Goal: Contribute content

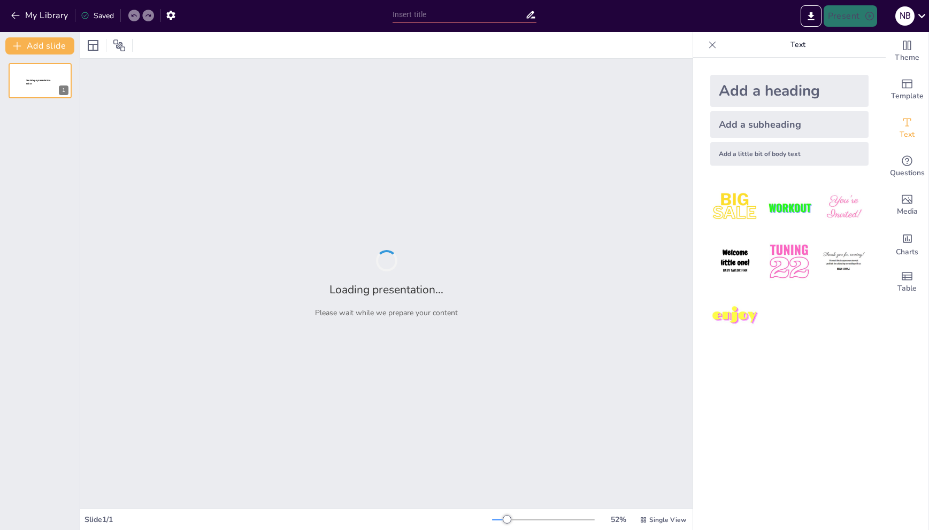
type input "New Sendsteps"
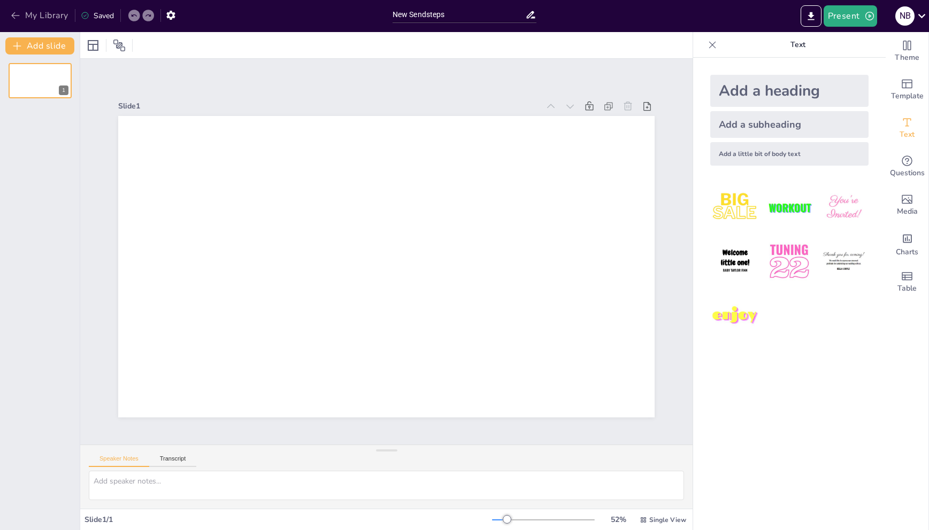
click at [16, 18] on icon "button" at bounding box center [15, 15] width 11 height 11
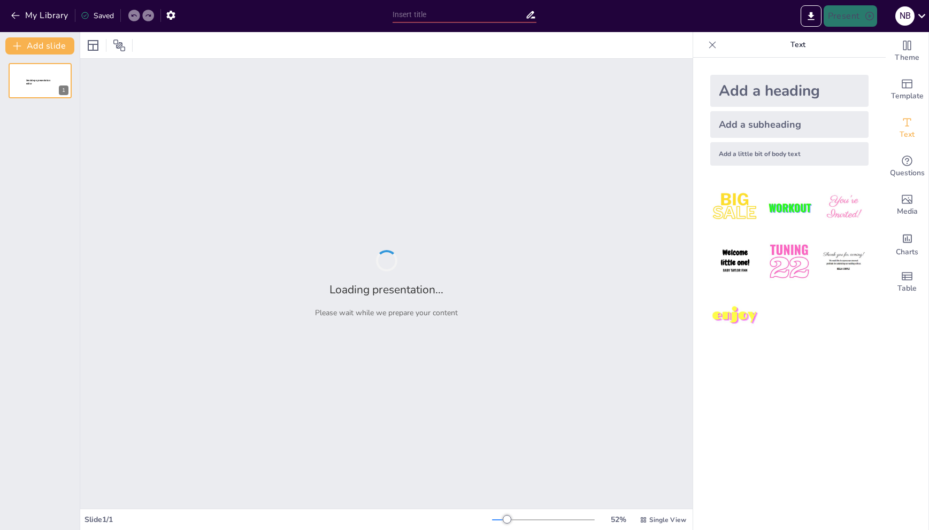
type input "Структура сучасної наукової системи: від природничих до сільськогосподарських н…"
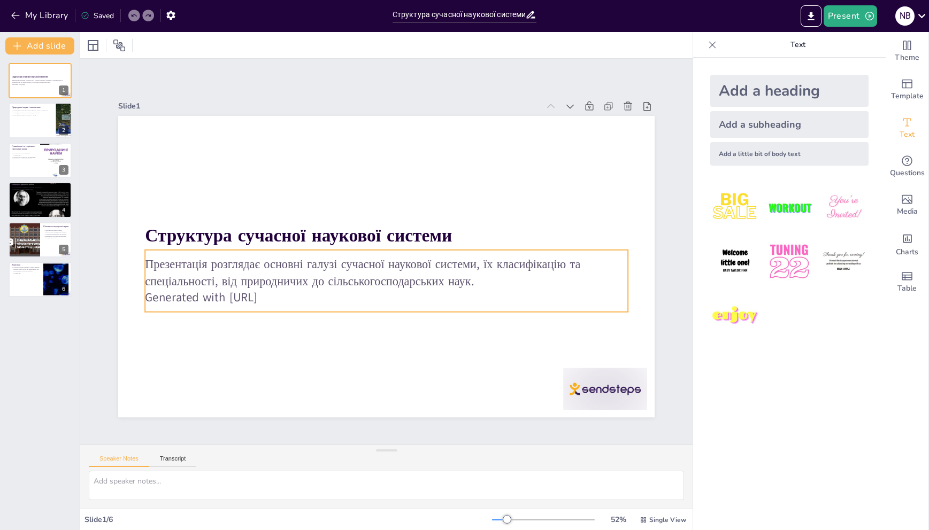
drag, startPoint x: 314, startPoint y: 285, endPoint x: 301, endPoint y: 292, distance: 14.8
click at [314, 285] on p "Generated with [URL]" at bounding box center [348, 279] width 297 height 400
drag, startPoint x: 258, startPoint y: 297, endPoint x: 288, endPoint y: 294, distance: 30.1
click at [288, 294] on p "Generated with [URL]" at bounding box center [358, 290] width 400 height 297
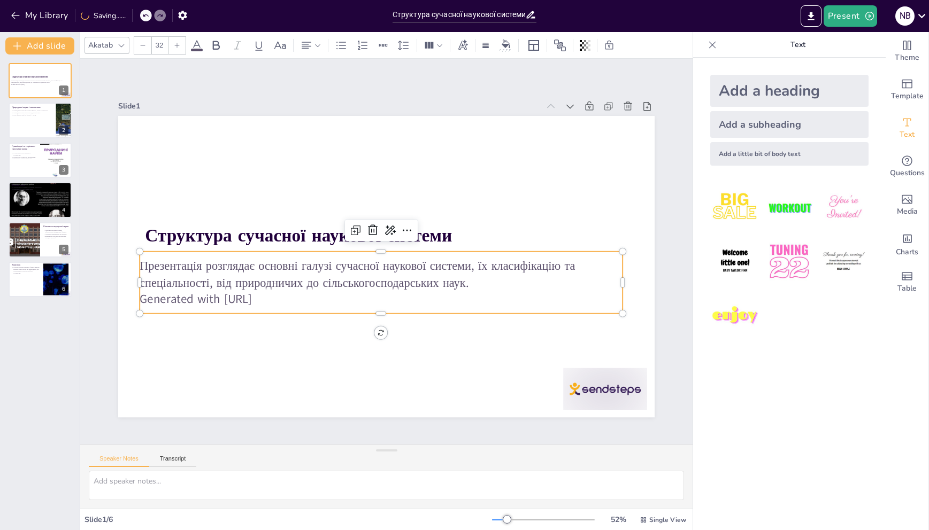
click at [284, 278] on p "Презентація розглядає основні галузі сучасної наукової системи, їх класифікацію…" at bounding box center [369, 267] width 410 height 311
click at [284, 278] on p "Презентація розглядає основні галузі сучасної наукової системи, їх класифікацію…" at bounding box center [366, 263] width 348 height 381
drag, startPoint x: 286, startPoint y: 296, endPoint x: 125, endPoint y: 305, distance: 161.7
click at [126, 306] on div "Структура сучасної наукової системи Презентація розглядає основні галузі сучасн…" at bounding box center [396, 240] width 600 height 583
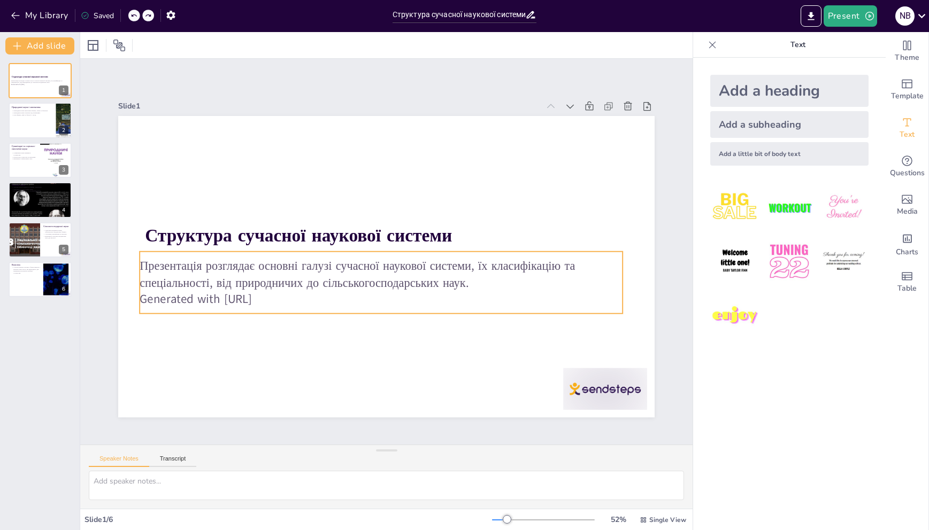
click at [291, 291] on p "Generated with [URL]" at bounding box center [361, 294] width 447 height 212
click at [281, 278] on p "Презентація розглядає основні галузі сучасної наукової системи, їх класифікацію…" at bounding box center [367, 265] width 381 height 348
click at [282, 278] on p "Презентація розглядає основні галузі сучасної наукової системи, їх класифікацію…" at bounding box center [376, 272] width 479 height 133
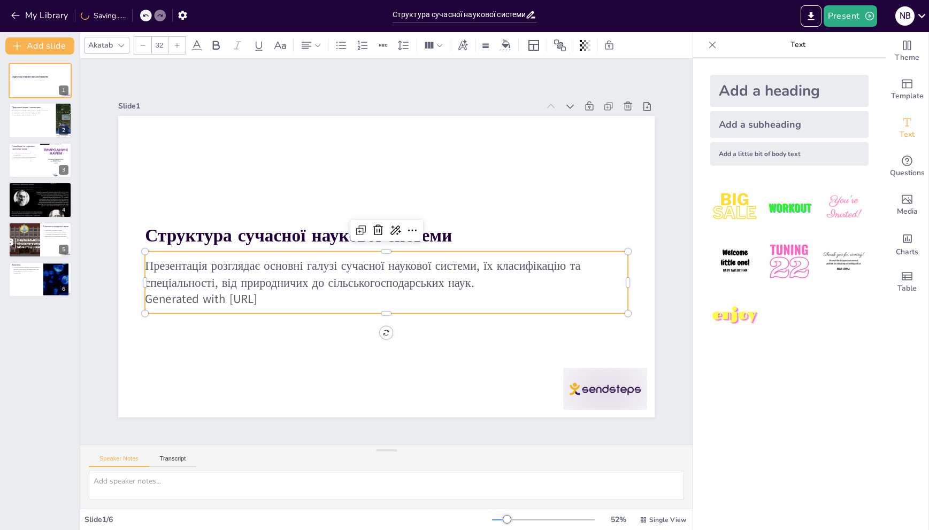
drag, startPoint x: 314, startPoint y: 280, endPoint x: 383, endPoint y: 277, distance: 69.0
click at [315, 280] on p "Презентація розглядає основні галузі сучасної наукової системи, їх класифікацію…" at bounding box center [404, 239] width 311 height 410
click at [421, 279] on p "Презентація розглядає основні галузі сучасної наукової системи, їх класифікацію…" at bounding box center [403, 236] width 348 height 381
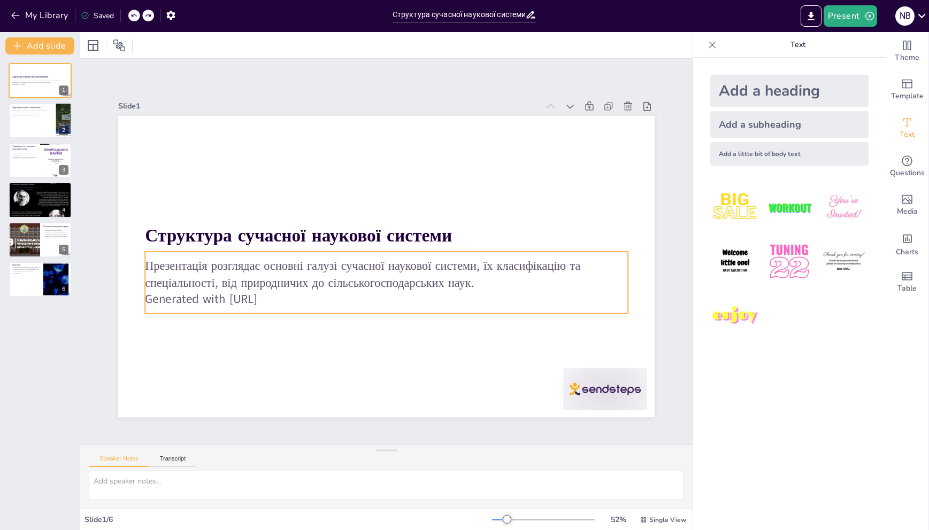
click at [405, 276] on p "Презентація розглядає основні галузі сучасної наукової системи, їх класифікацію…" at bounding box center [373, 270] width 410 height 311
click at [405, 276] on p "Презентація розглядає основні галузі сучасної наукової системи, їх класифікацію…" at bounding box center [363, 248] width 83 height 483
click at [411, 237] on icon at bounding box center [420, 246] width 18 height 18
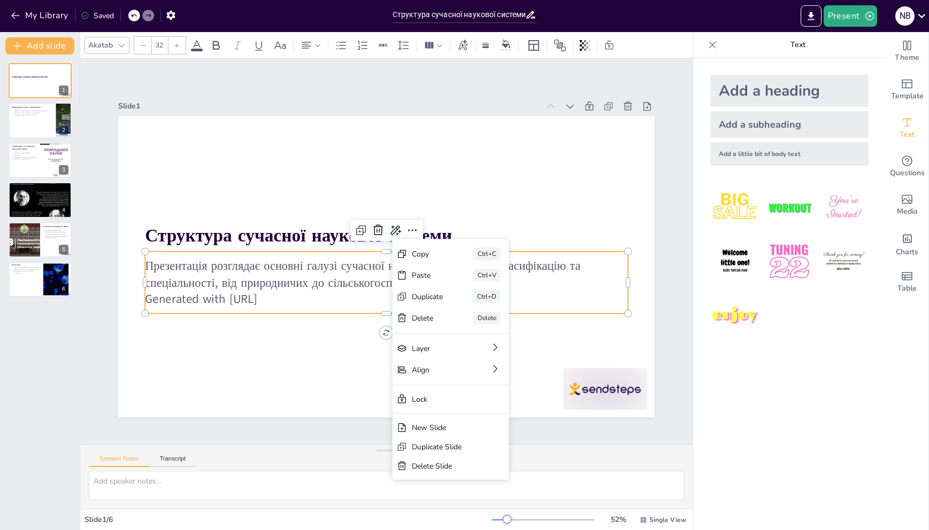
click at [330, 299] on p "Generated with [URL]" at bounding box center [386, 299] width 483 height 17
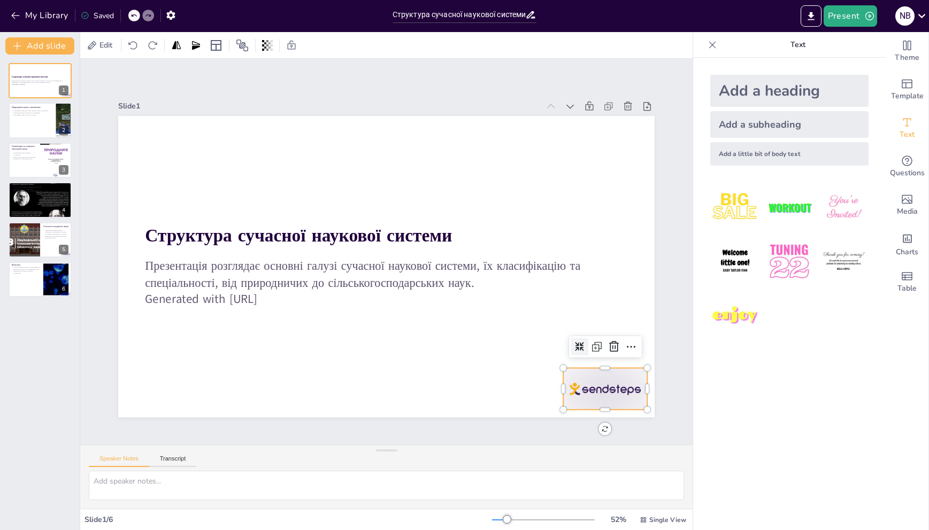
click at [386, 461] on div at bounding box center [350, 508] width 72 height 94
click at [348, 486] on icon at bounding box center [340, 493] width 15 height 15
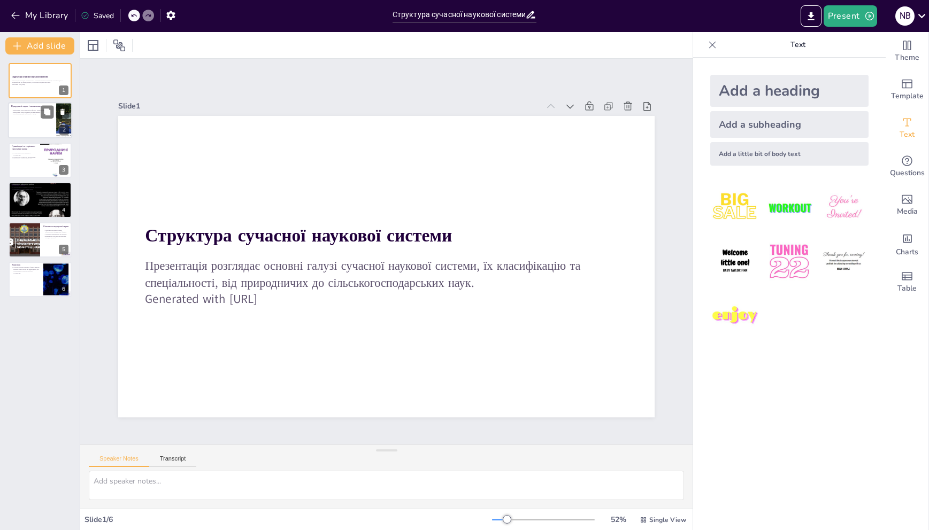
click at [49, 126] on div at bounding box center [40, 121] width 64 height 36
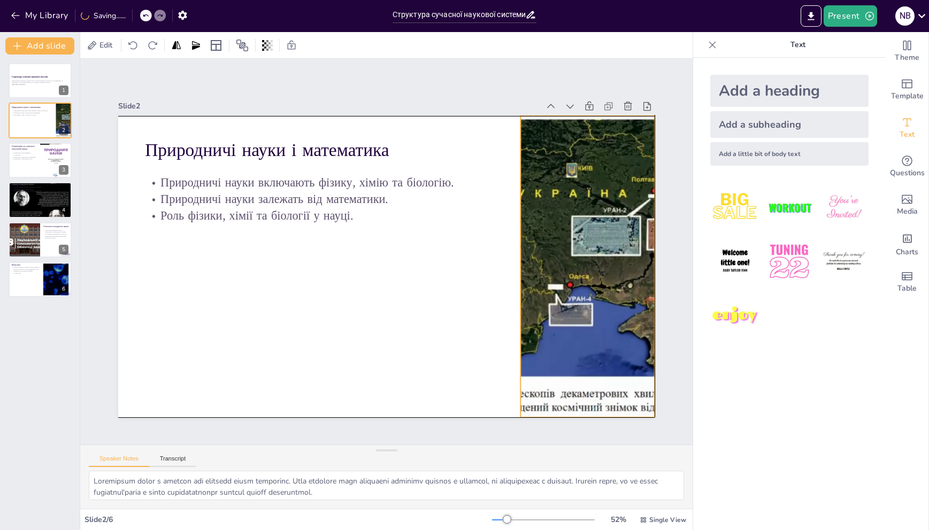
click at [527, 257] on div at bounding box center [580, 308] width 482 height 384
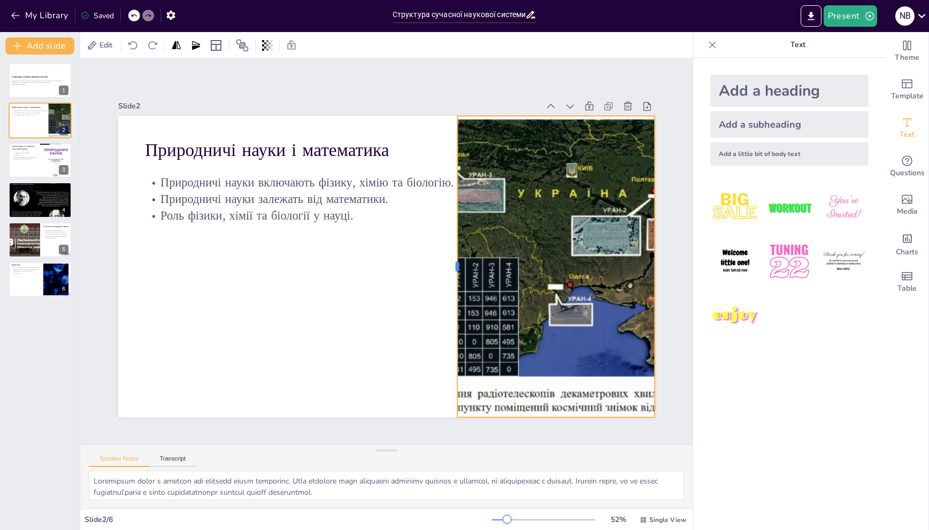
drag, startPoint x: 512, startPoint y: 263, endPoint x: 449, endPoint y: 275, distance: 64.2
click at [449, 275] on div at bounding box center [441, 292] width 130 height 279
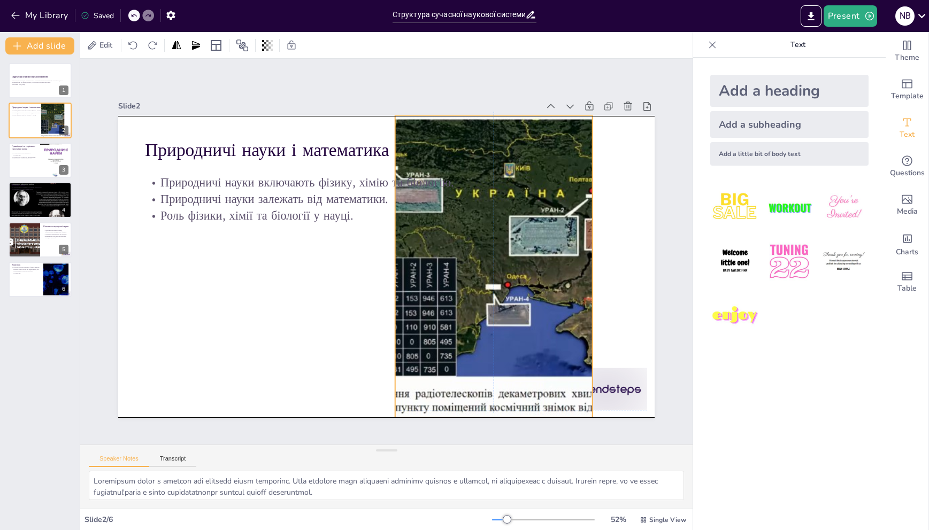
drag, startPoint x: 548, startPoint y: 297, endPoint x: 488, endPoint y: 292, distance: 60.0
click at [488, 292] on div at bounding box center [343, 384] width 384 height 481
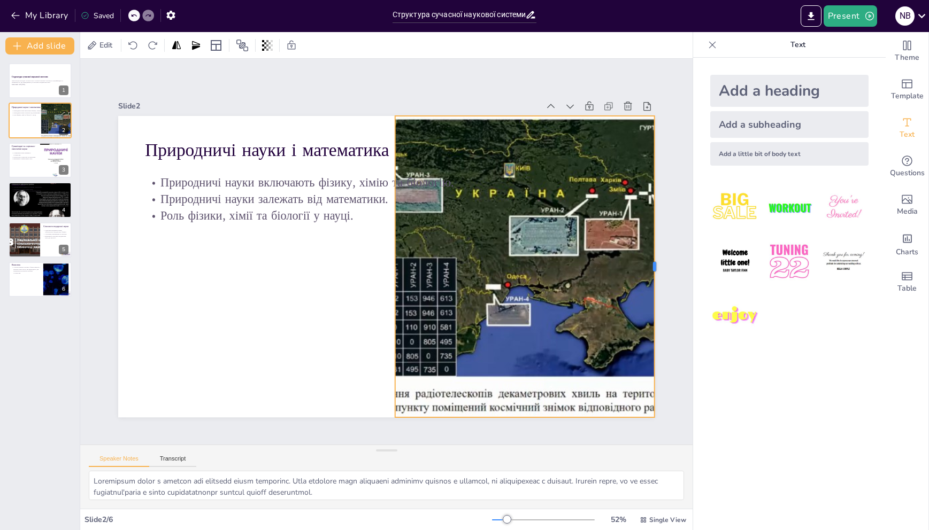
drag, startPoint x: 586, startPoint y: 264, endPoint x: 647, endPoint y: 267, distance: 61.6
click at [152, 267] on div at bounding box center [116, 293] width 71 height 297
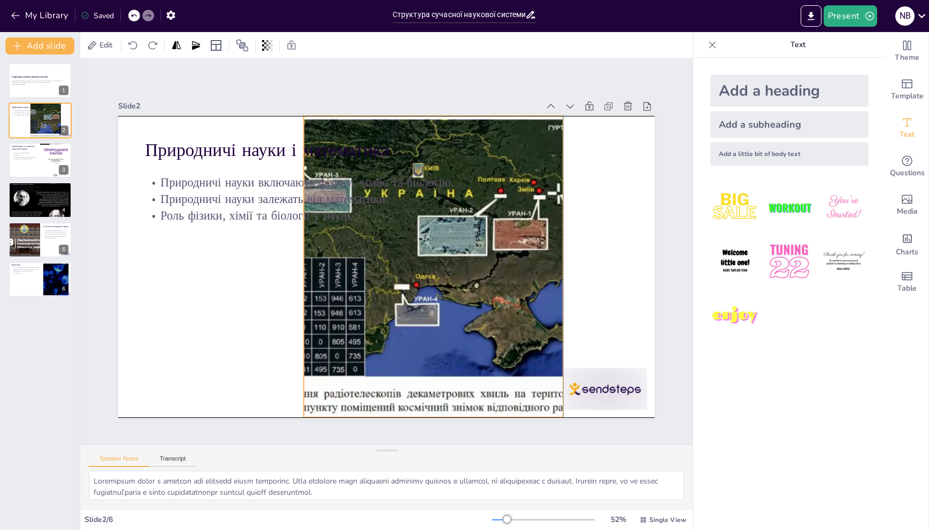
drag, startPoint x: 558, startPoint y: 283, endPoint x: 508, endPoint y: 281, distance: 50.3
click at [506, 281] on div at bounding box center [411, 295] width 520 height 511
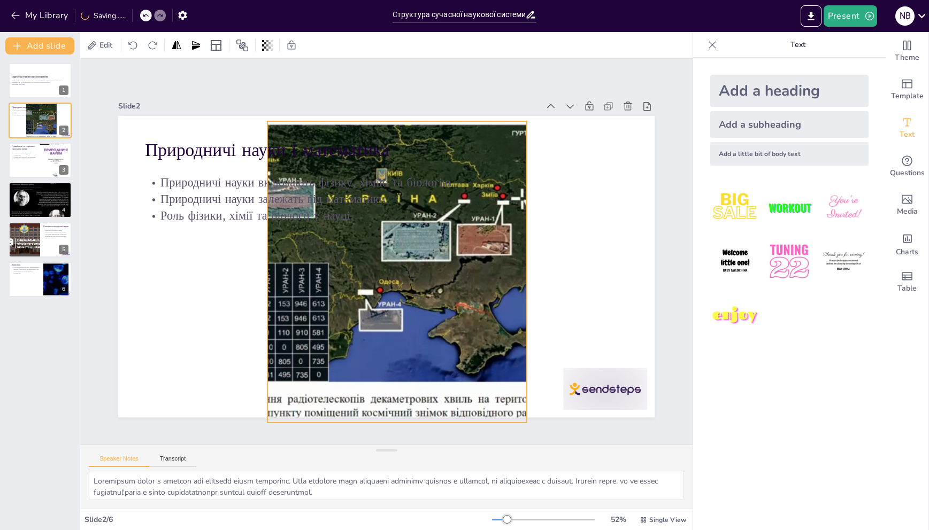
drag, startPoint x: 554, startPoint y: 261, endPoint x: 518, endPoint y: 266, distance: 36.7
click at [518, 266] on div at bounding box center [382, 275] width 523 height 496
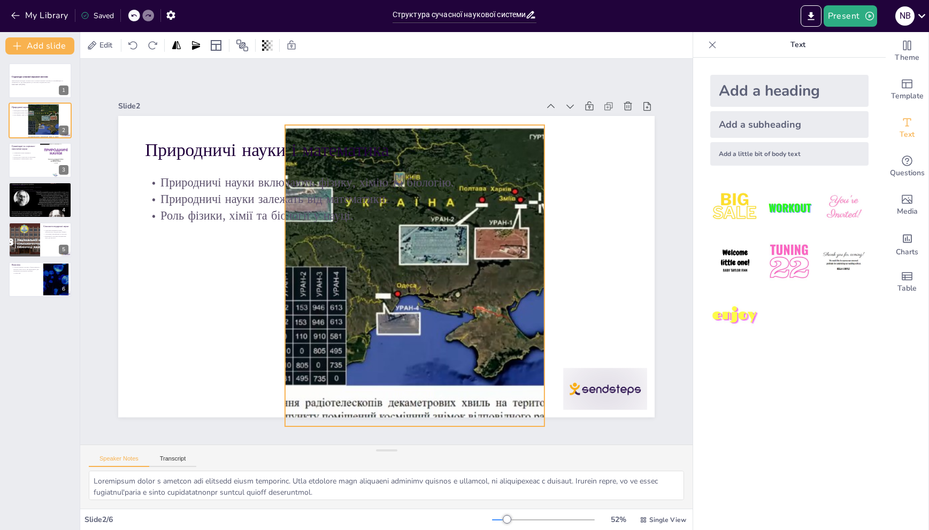
drag, startPoint x: 526, startPoint y: 269, endPoint x: 535, endPoint y: 272, distance: 9.5
click at [535, 272] on div at bounding box center [398, 286] width 521 height 475
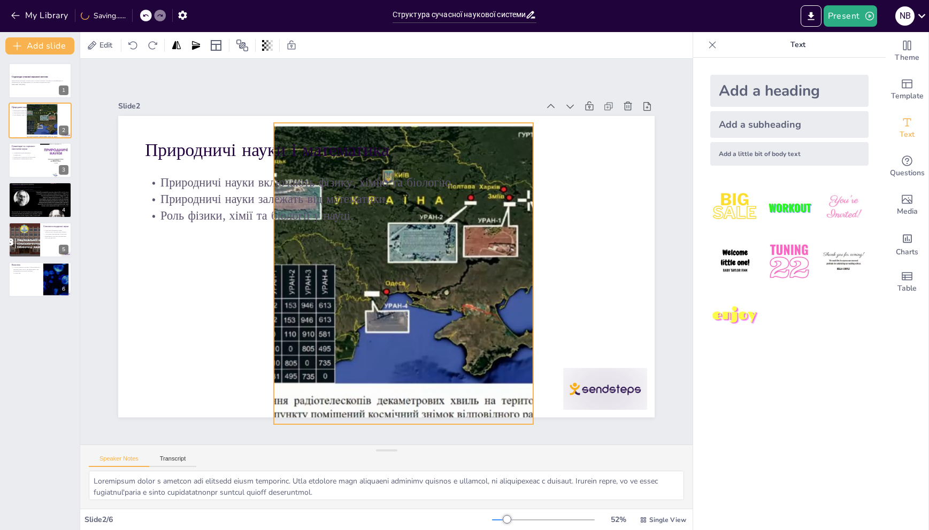
drag, startPoint x: 534, startPoint y: 272, endPoint x: 517, endPoint y: 269, distance: 17.3
click at [517, 269] on div at bounding box center [393, 279] width 514 height 450
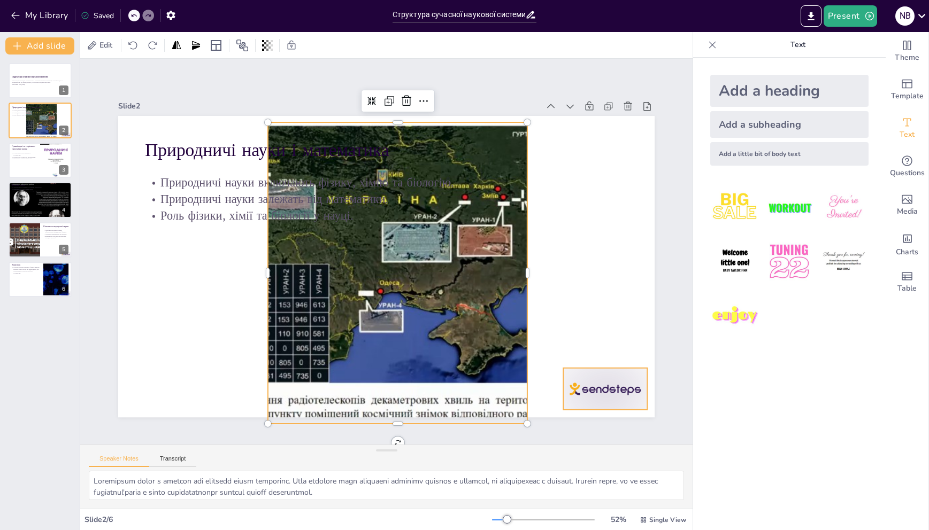
click at [529, 450] on div at bounding box center [482, 491] width 92 height 83
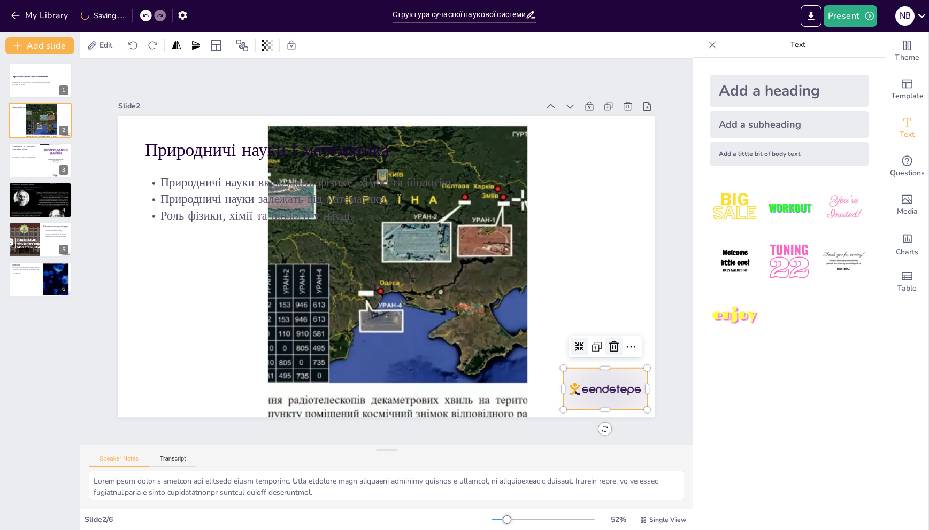
click at [199, 392] on icon at bounding box center [191, 401] width 18 height 18
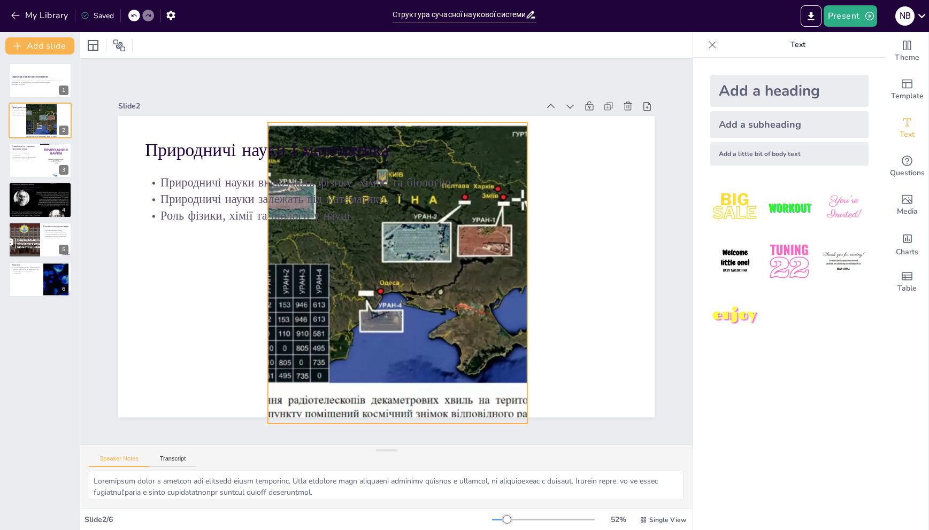
click at [430, 273] on div at bounding box center [389, 276] width 514 height 450
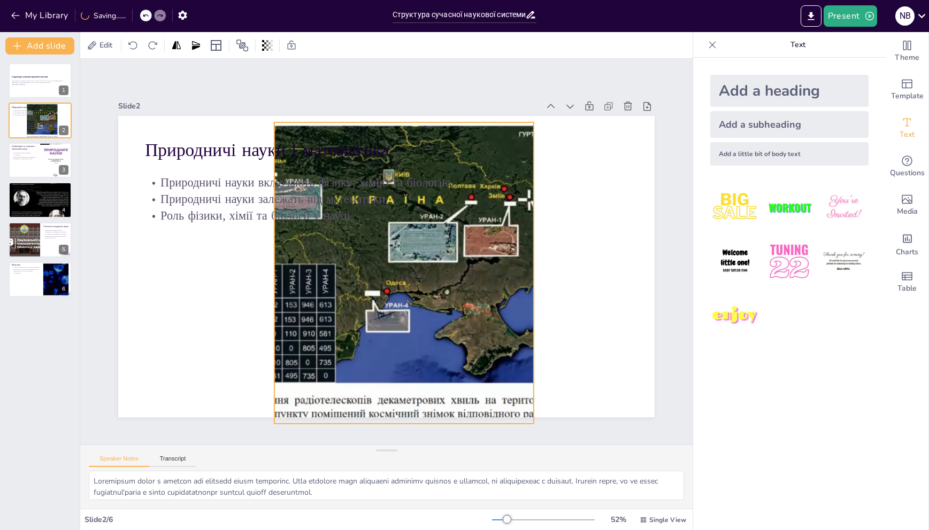
drag, startPoint x: 518, startPoint y: 268, endPoint x: 524, endPoint y: 268, distance: 5.9
click at [524, 268] on div at bounding box center [396, 277] width 500 height 419
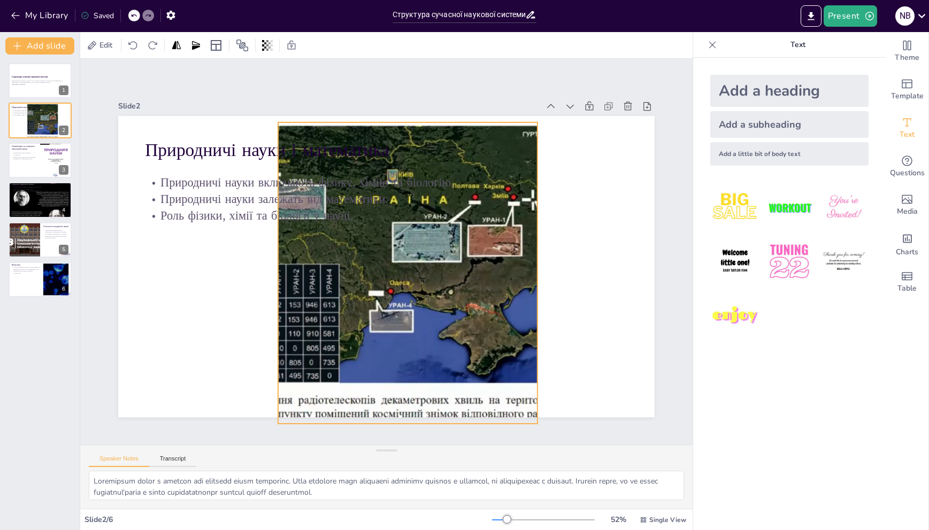
click at [524, 268] on div at bounding box center [390, 282] width 523 height 496
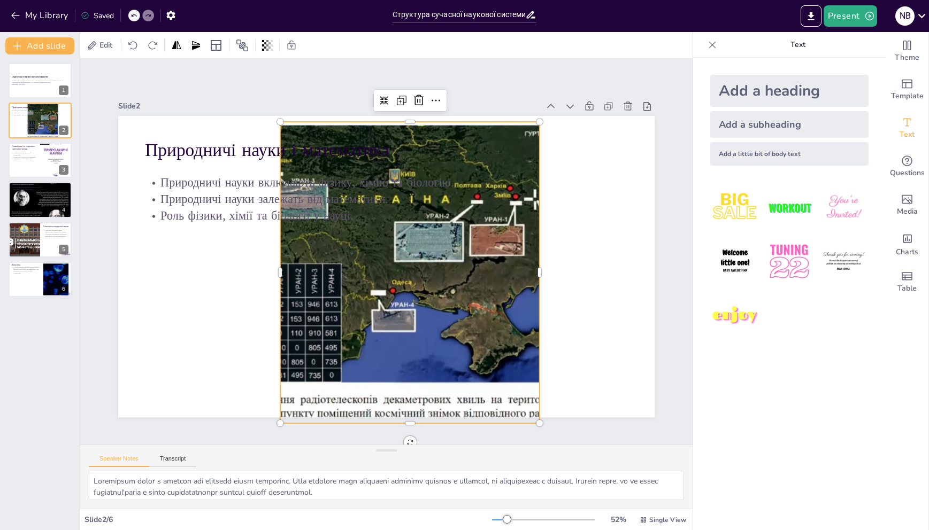
click at [530, 270] on div at bounding box center [390, 283] width 520 height 511
click at [530, 269] on div at bounding box center [380, 282] width 475 height 521
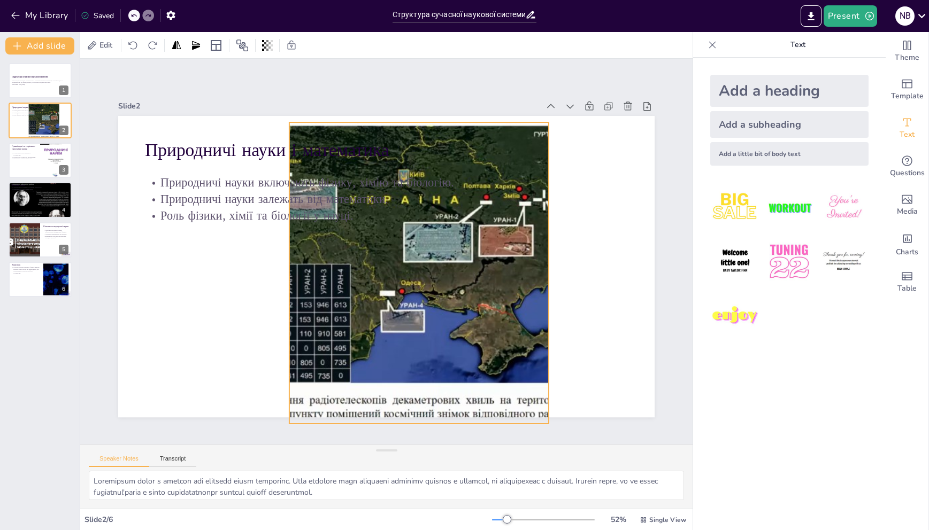
drag, startPoint x: 532, startPoint y: 268, endPoint x: 538, endPoint y: 269, distance: 6.4
click at [539, 269] on div at bounding box center [396, 290] width 520 height 511
drag, startPoint x: 544, startPoint y: 269, endPoint x: 531, endPoint y: 266, distance: 13.1
click at [531, 266] on div at bounding box center [498, 359] width 184 height 249
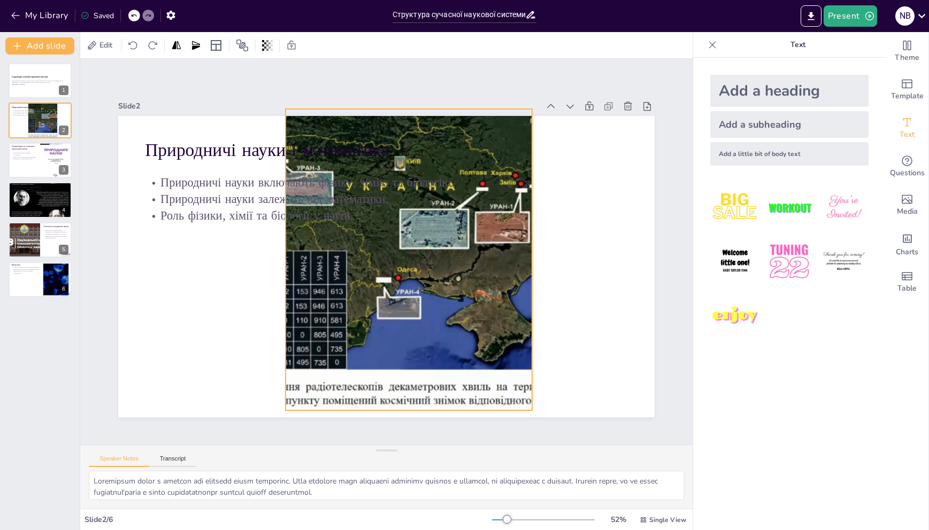
drag, startPoint x: 405, startPoint y: 419, endPoint x: 401, endPoint y: 406, distance: 13.9
click at [401, 406] on div "Slide 1 Структура сучасної наукової системи Презентація розглядає основні галуз…" at bounding box center [386, 251] width 556 height 701
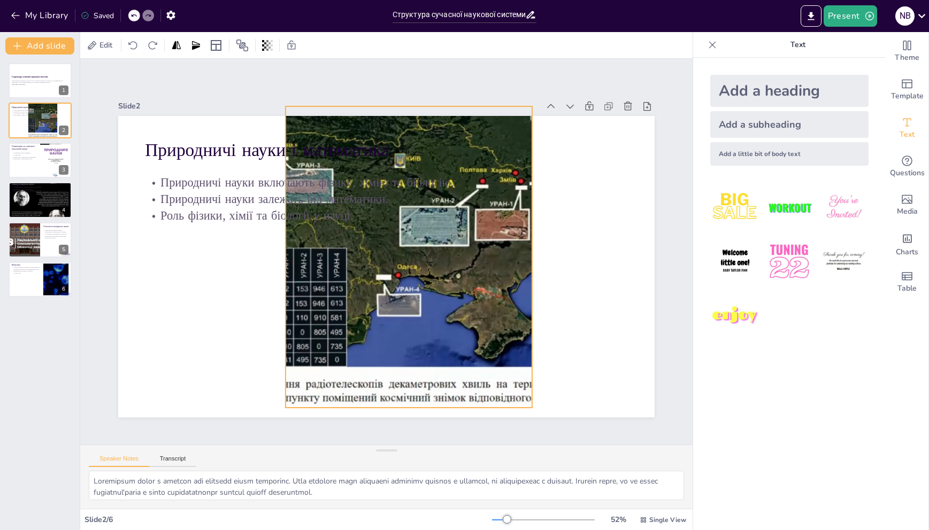
click at [400, 403] on div at bounding box center [382, 222] width 419 height 500
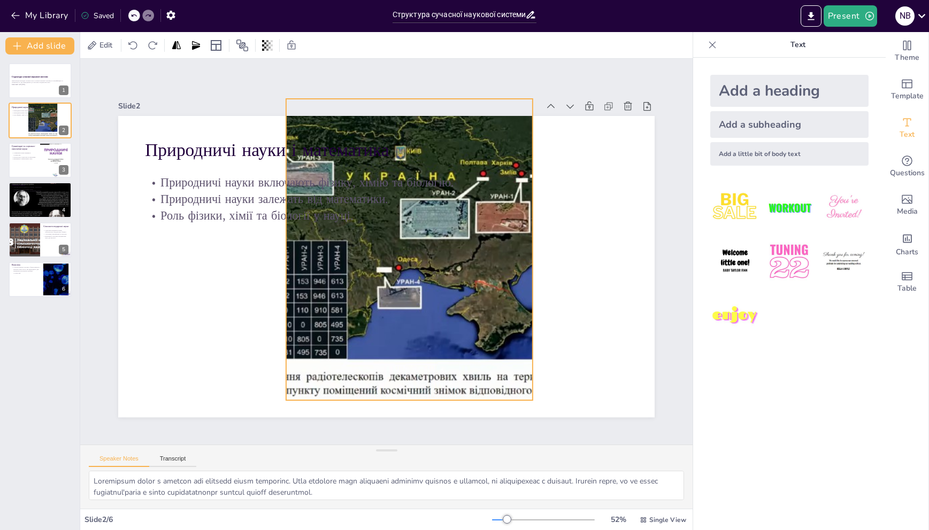
drag, startPoint x: 401, startPoint y: 400, endPoint x: 402, endPoint y: 393, distance: 7.5
click at [402, 393] on div at bounding box center [415, 258] width 500 height 419
drag, startPoint x: 400, startPoint y: 402, endPoint x: 399, endPoint y: 394, distance: 7.5
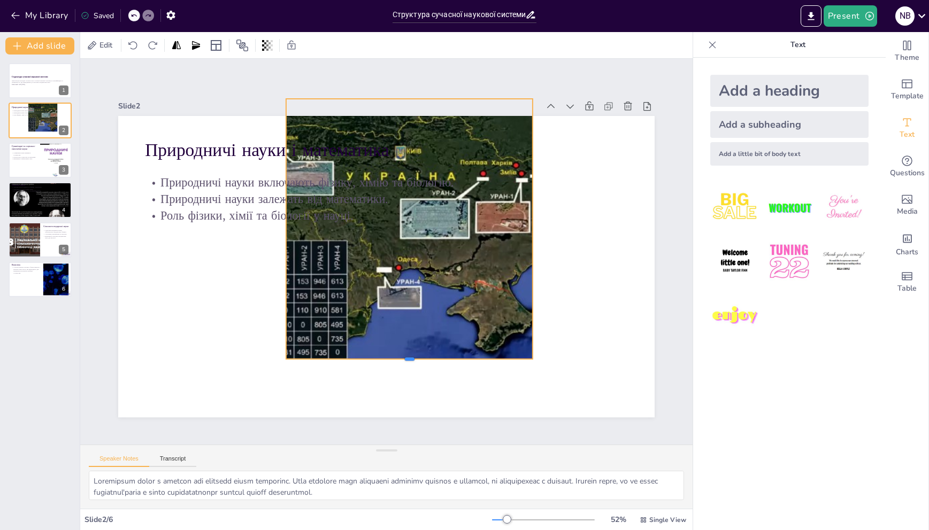
drag, startPoint x: 402, startPoint y: 397, endPoint x: 404, endPoint y: 356, distance: 41.2
click at [404, 356] on div at bounding box center [318, 343] width 171 height 189
drag, startPoint x: 271, startPoint y: 223, endPoint x: 278, endPoint y: 223, distance: 7.0
click at [278, 223] on div "Природничі науки і математика Природничі науки включають фізику, хімію та біоло…" at bounding box center [477, 151] width 398 height 359
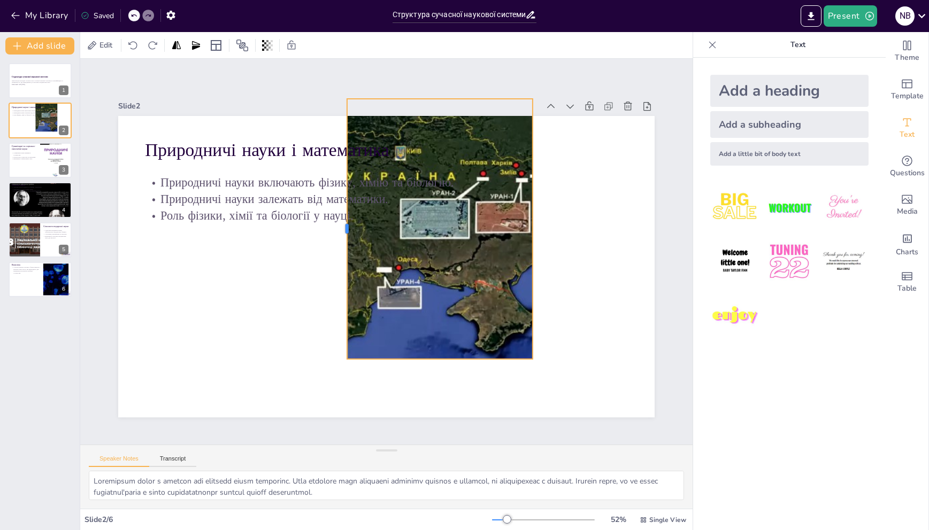
drag, startPoint x: 276, startPoint y: 223, endPoint x: 337, endPoint y: 225, distance: 61.0
click at [337, 225] on div at bounding box center [356, 213] width 114 height 242
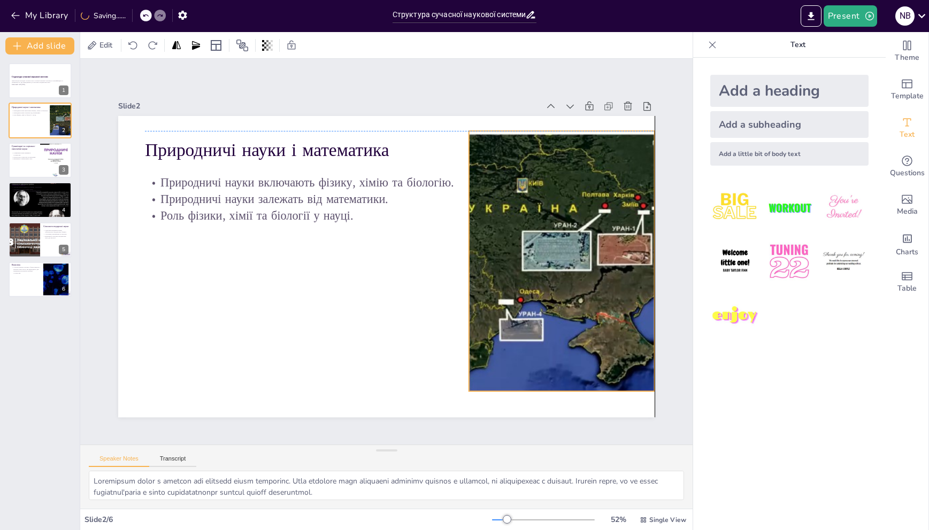
drag, startPoint x: 428, startPoint y: 144, endPoint x: 546, endPoint y: 163, distance: 119.5
click at [546, 163] on div "Природничі науки і математика Природничі науки включають фізику, хімію та біоло…" at bounding box center [466, 141] width 434 height 315
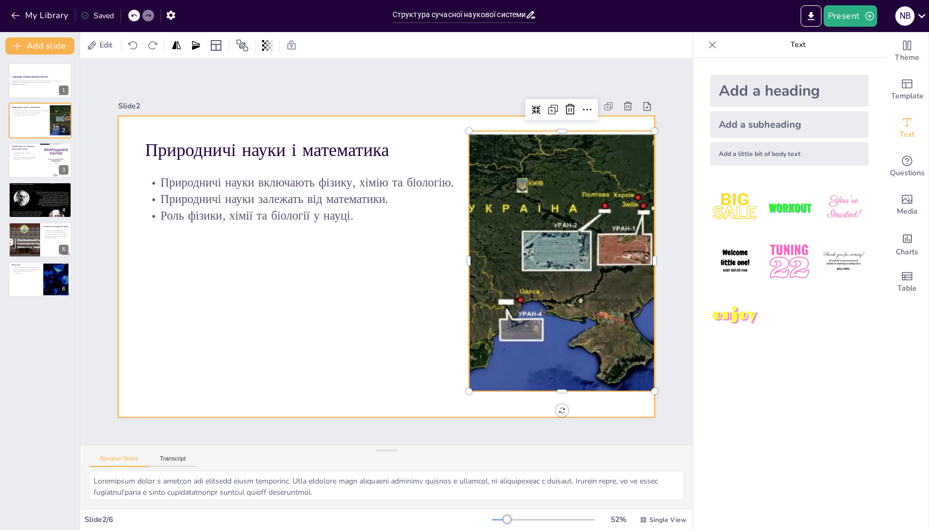
click at [404, 260] on div at bounding box center [384, 267] width 565 height 356
click at [574, 183] on div at bounding box center [521, 327] width 500 height 419
click at [554, 125] on div at bounding box center [383, 266] width 587 height 406
click at [551, 129] on div at bounding box center [529, 313] width 482 height 384
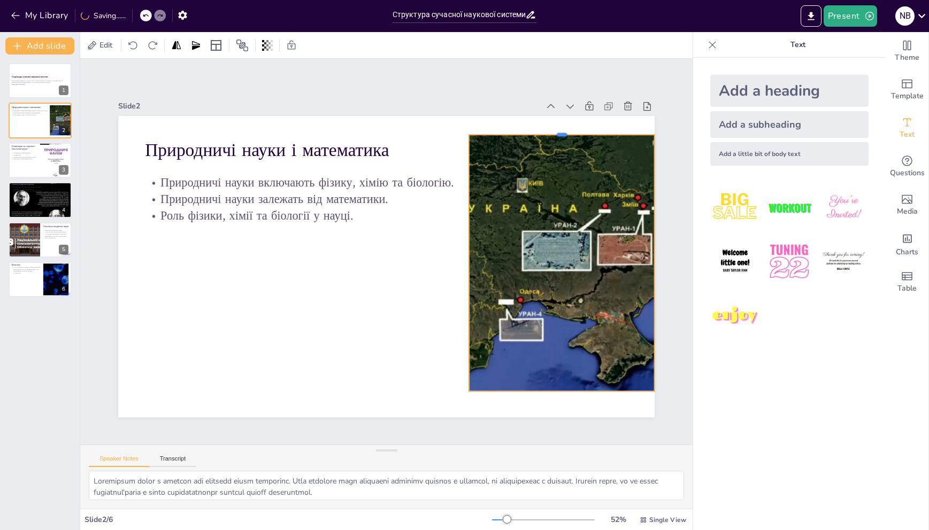
click at [552, 171] on div at bounding box center [595, 212] width 173 height 83
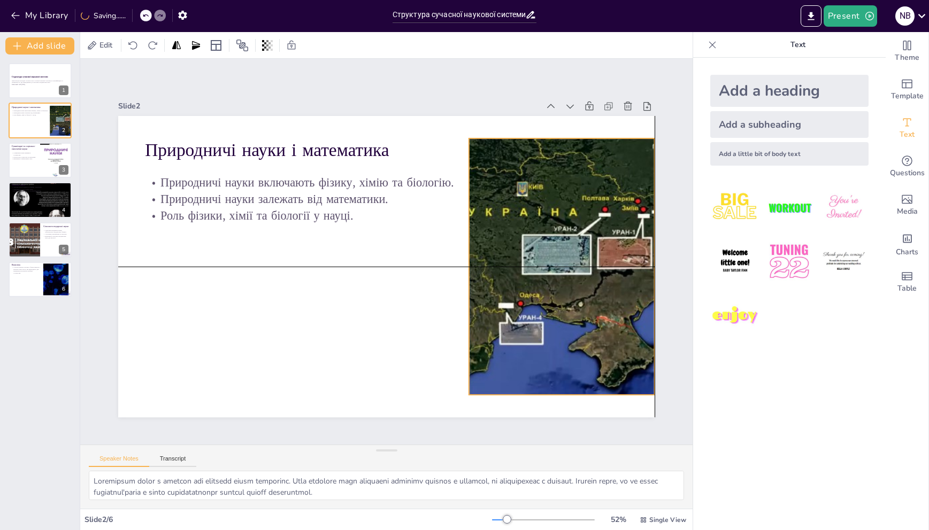
click at [491, 227] on div at bounding box center [488, 368] width 523 height 496
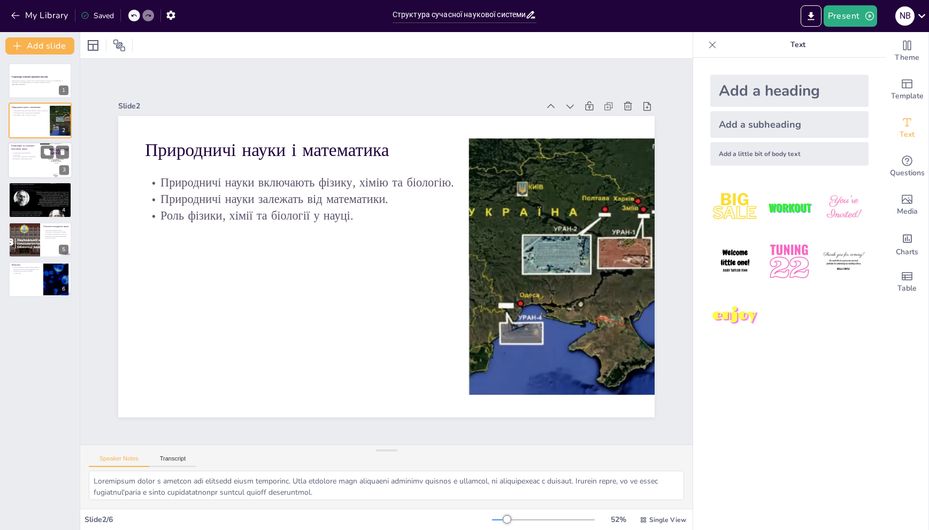
click at [33, 155] on p "Гуманітарні науки вивчають суспільство." at bounding box center [24, 154] width 26 height 4
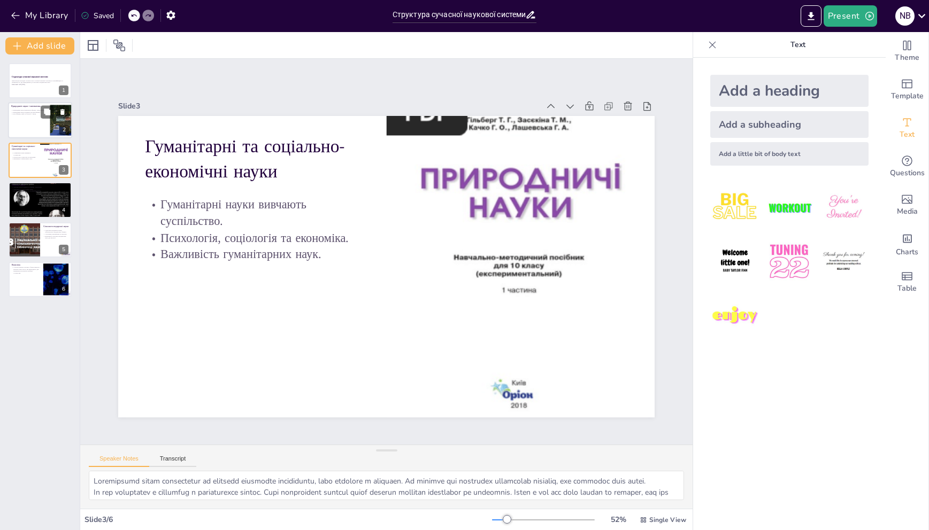
click at [26, 112] on p "Природничі науки залежать від математики." at bounding box center [32, 112] width 42 height 2
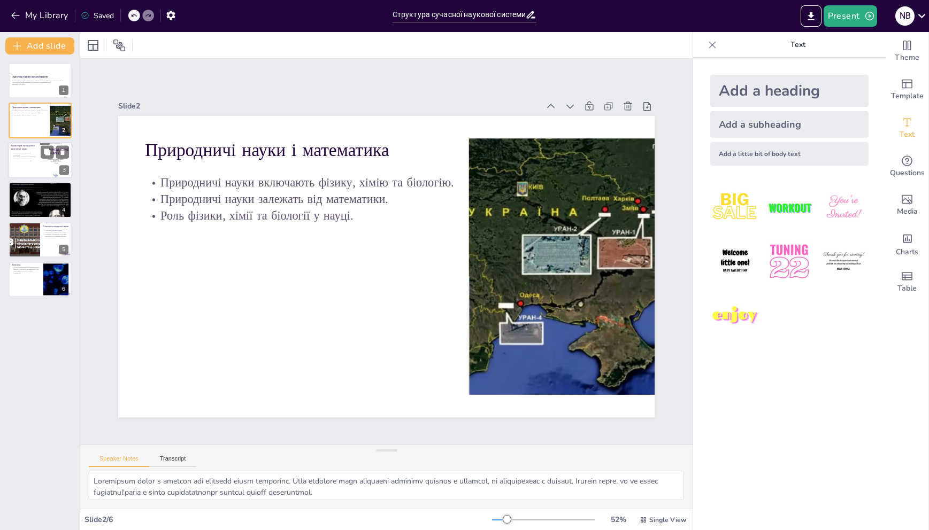
click at [40, 174] on div at bounding box center [40, 160] width 64 height 36
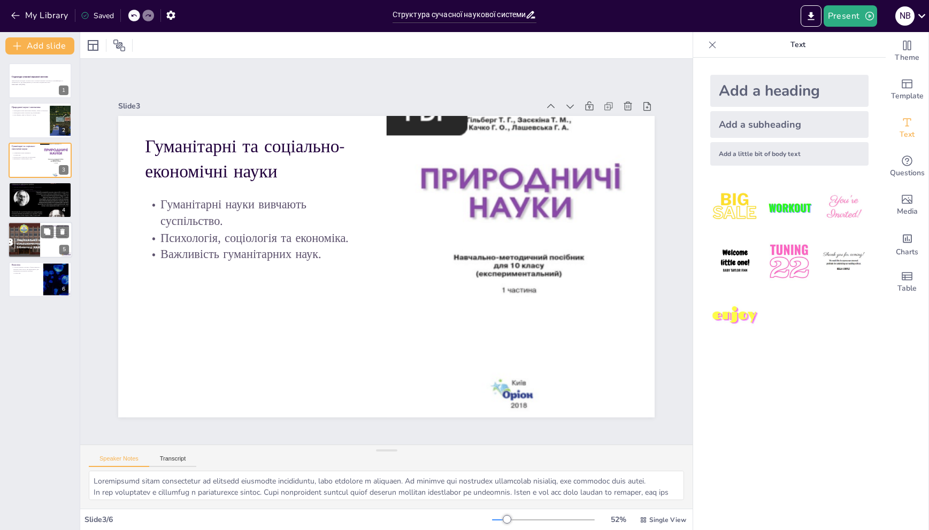
click at [39, 227] on div at bounding box center [23, 240] width 65 height 36
type textarea "Loremipsumdolorsitam conse adipi elitsedd eiusmodt inc utlaboreetdo magnaaliqua…"
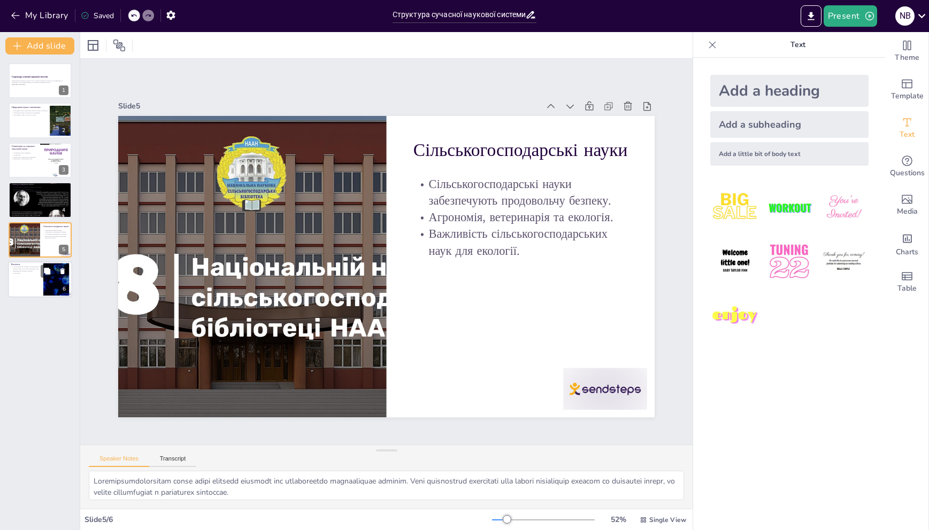
click at [26, 270] on p "Сучасна наукова система є багатогранною і включає різні галузі, які взаємодіють…" at bounding box center [25, 270] width 29 height 8
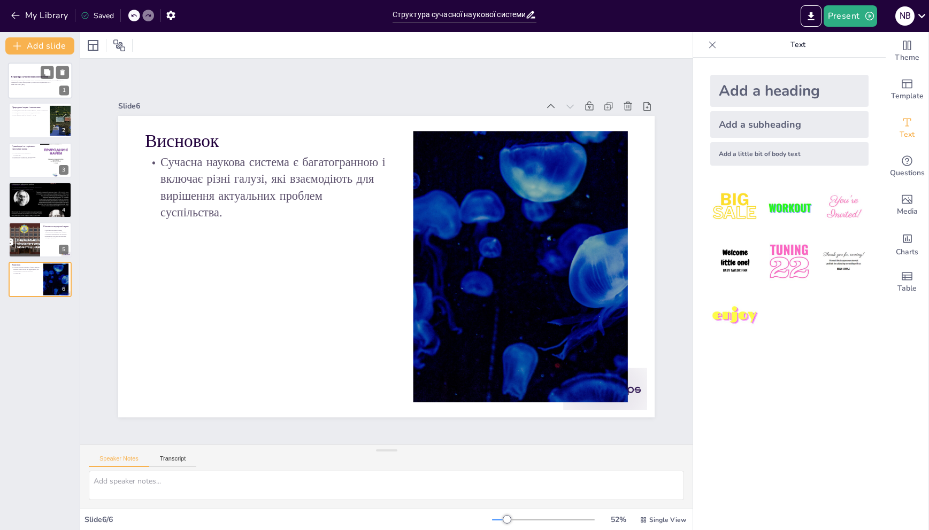
click at [32, 95] on div at bounding box center [40, 81] width 64 height 36
